Goal: Task Accomplishment & Management: Complete application form

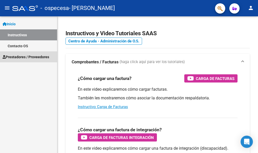
click at [22, 57] on span "Prestadores / Proveedores" at bounding box center [26, 57] width 47 height 6
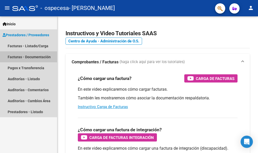
click at [21, 56] on link "Facturas - Documentación" at bounding box center [28, 56] width 57 height 11
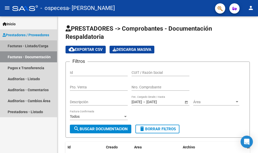
click at [43, 45] on link "Facturas - Listado/Carga" at bounding box center [28, 45] width 57 height 11
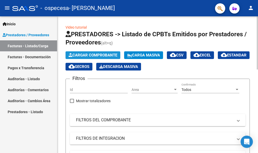
click at [102, 55] on span "Cargar Comprobante" at bounding box center [93, 55] width 49 height 5
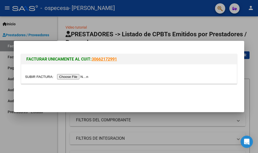
click at [79, 76] on input "file" at bounding box center [57, 76] width 65 height 5
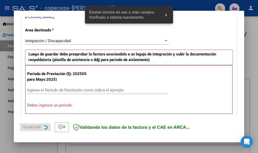
scroll to position [119, 0]
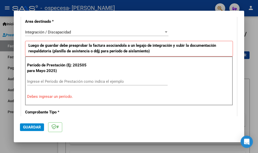
click at [128, 83] on input "Ingrese el Período de Prestación como indica el ejemplo" at bounding box center [97, 81] width 140 height 5
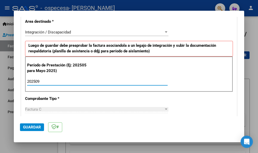
type input "202509"
click at [29, 124] on button "Guardar" at bounding box center [32, 128] width 24 height 8
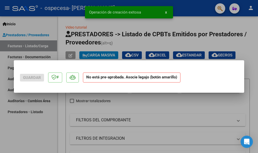
scroll to position [0, 0]
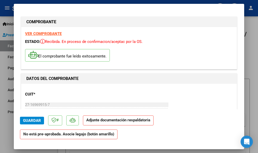
click at [33, 121] on span "Guardar" at bounding box center [32, 120] width 18 height 5
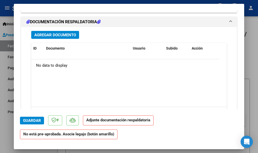
scroll to position [438, 0]
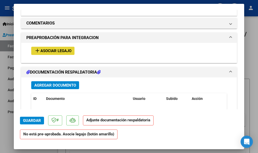
click at [65, 51] on span "Asociar Legajo" at bounding box center [55, 51] width 31 height 5
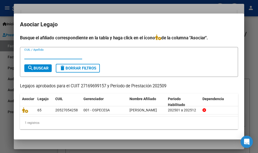
scroll to position [8, 0]
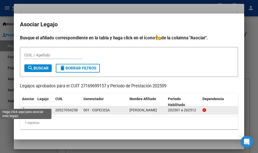
click at [27, 107] on icon at bounding box center [25, 110] width 6 height 6
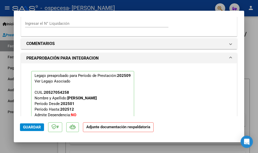
scroll to position [451, 0]
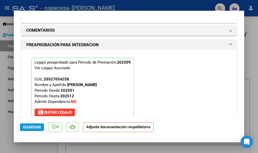
click at [40, 126] on span "Guardar" at bounding box center [32, 127] width 18 height 5
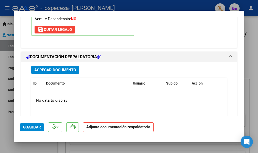
scroll to position [537, 0]
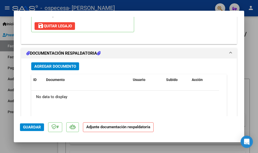
click at [57, 53] on h1 "DOCUMENTACIÓN RESPALDATORIA" at bounding box center [63, 53] width 74 height 6
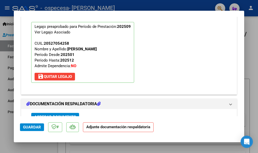
scroll to position [484, 0]
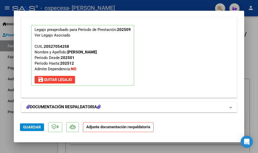
click at [100, 106] on icon at bounding box center [99, 107] width 4 height 4
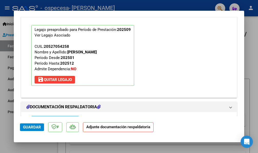
scroll to position [537, 0]
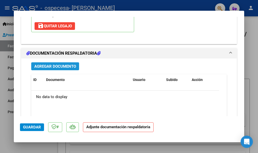
click at [61, 64] on span "Agregar Documento" at bounding box center [55, 66] width 42 height 5
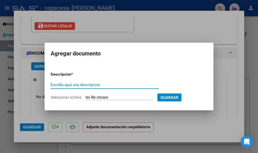
click at [100, 84] on input "Escriba aquí una descripcion" at bounding box center [105, 85] width 108 height 5
type input "documentación respaldatoria"
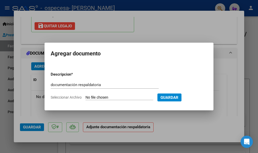
click at [96, 99] on input "Seleccionar Archivo" at bounding box center [119, 97] width 68 height 5
type input "C:\fakepath\scaner747.pdf"
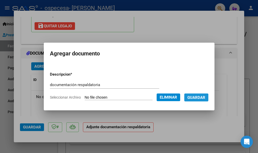
click at [199, 99] on span "Guardar" at bounding box center [196, 97] width 18 height 5
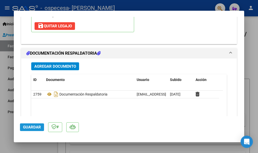
click at [27, 126] on span "Guardar" at bounding box center [32, 127] width 18 height 5
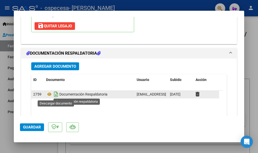
click at [57, 96] on icon "Descargar documento" at bounding box center [56, 94] width 7 height 8
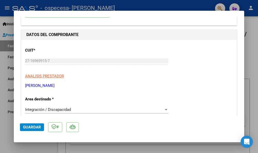
scroll to position [0, 0]
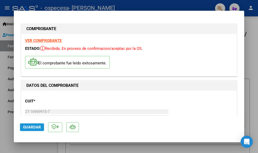
click at [34, 130] on button "Guardar" at bounding box center [32, 128] width 24 height 8
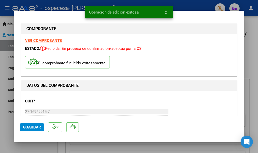
click at [165, 13] on span "x" at bounding box center [166, 12] width 2 height 5
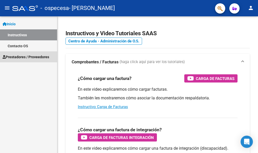
click at [30, 56] on span "Prestadores / Proveedores" at bounding box center [26, 57] width 47 height 6
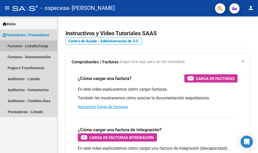
click at [30, 46] on link "Facturas - Listado/Carga" at bounding box center [28, 45] width 57 height 11
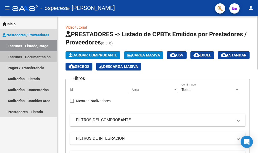
click at [11, 59] on link "Facturas - Documentación" at bounding box center [28, 56] width 57 height 11
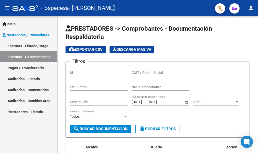
click at [10, 25] on span "Inicio" at bounding box center [9, 24] width 13 height 6
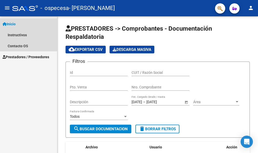
click at [4, 23] on icon at bounding box center [5, 24] width 4 height 4
